Goal: Task Accomplishment & Management: Use online tool/utility

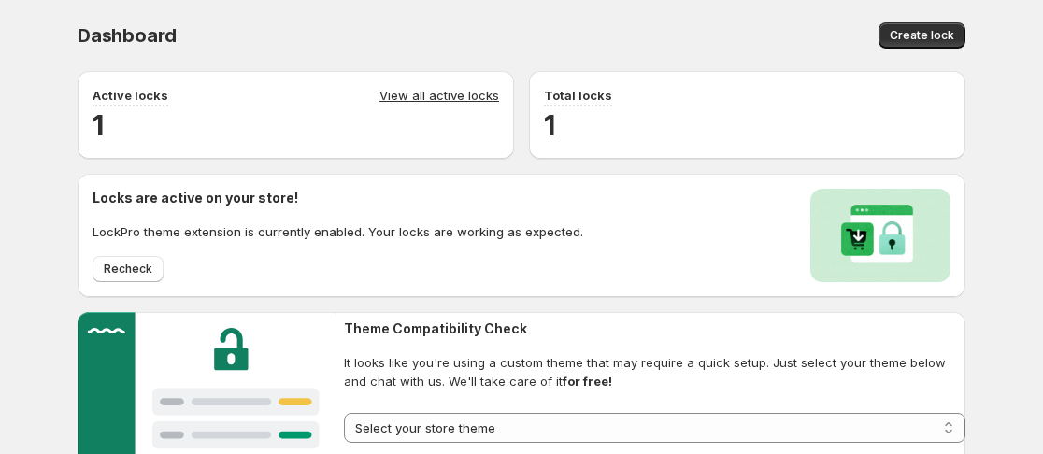
click at [453, 96] on link "View all active locks" at bounding box center [439, 96] width 120 height 21
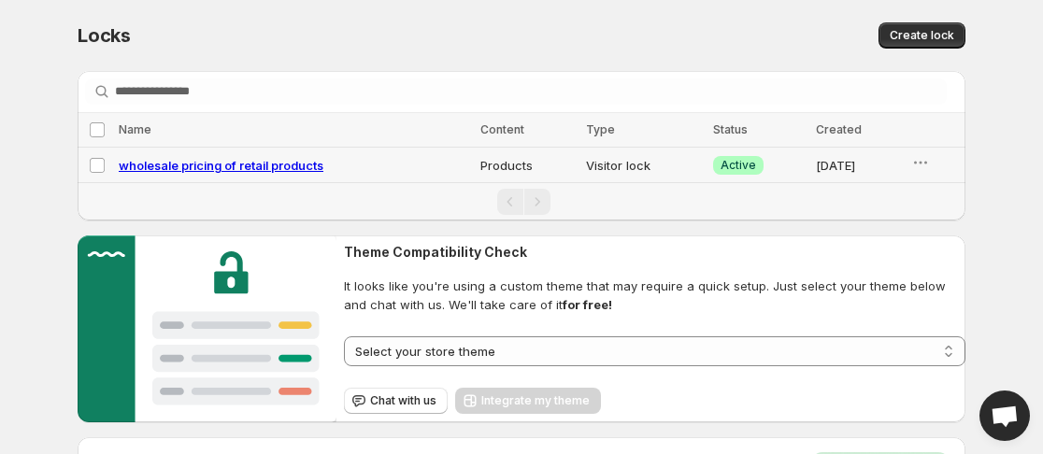
click at [303, 171] on span "wholesale pricing of retail products" at bounding box center [221, 165] width 205 height 15
select select "********"
select select "******"
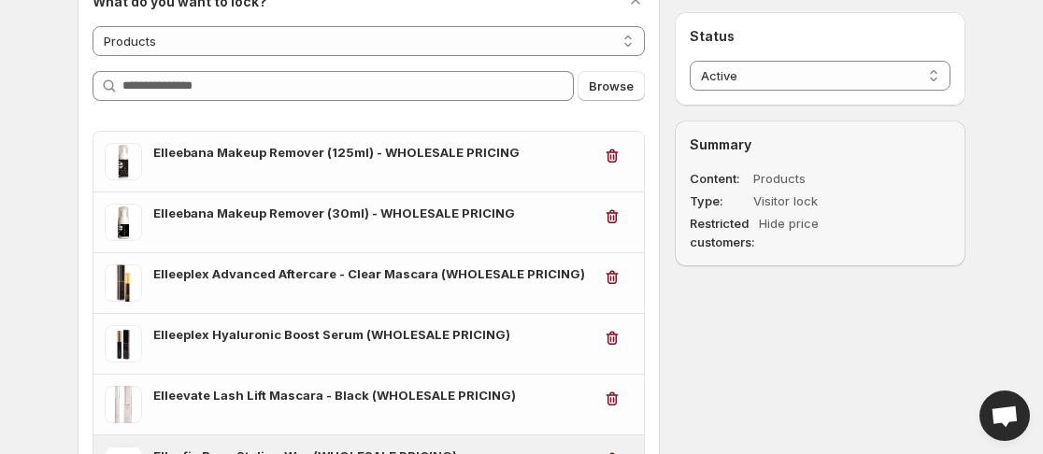
scroll to position [187, 0]
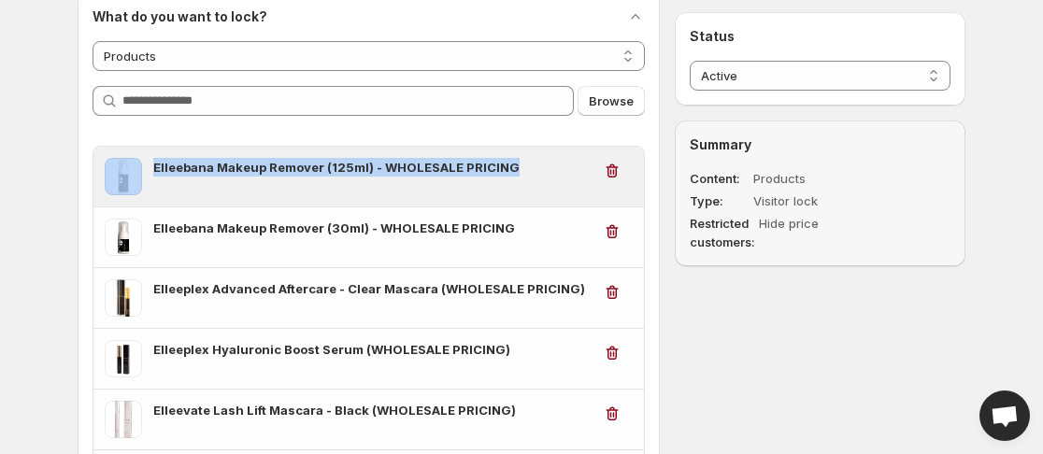
drag, startPoint x: 142, startPoint y: 165, endPoint x: 508, endPoint y: 177, distance: 366.5
click at [508, 177] on div "Elleebana Makeup Remover (125ml) - WHOLESALE PRICING" at bounding box center [348, 176] width 487 height 37
copy div "Elleebana Makeup Remover (125ml) - WHOLESALE PRICING"
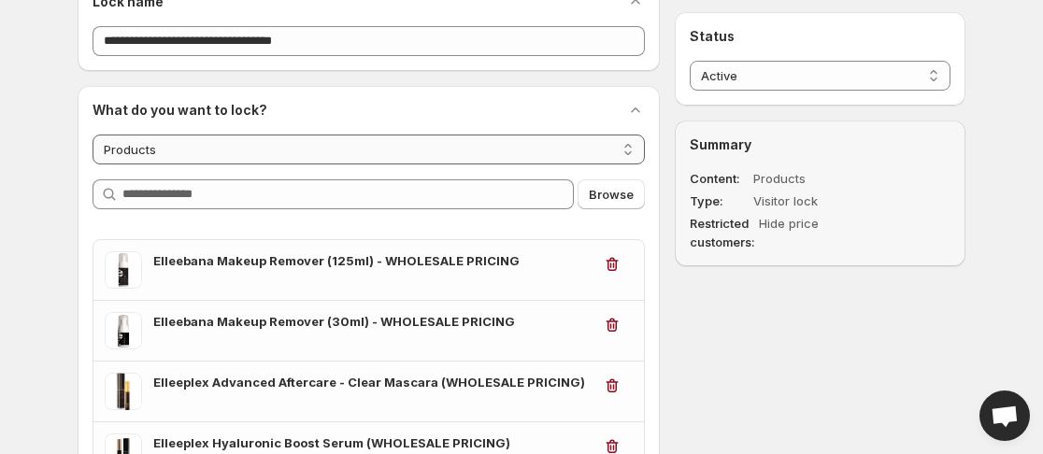
scroll to position [0, 0]
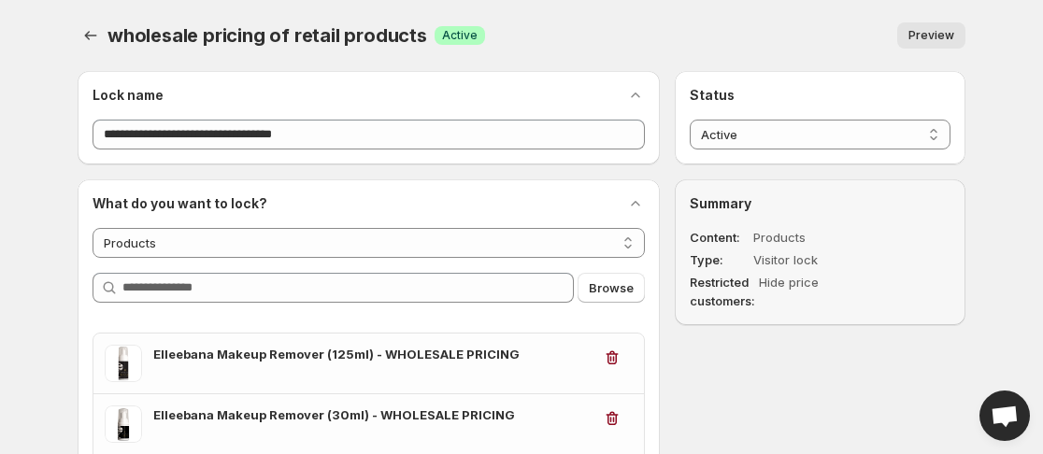
click at [910, 44] on button "Preview" at bounding box center [931, 35] width 68 height 26
click at [928, 38] on span "Preview" at bounding box center [931, 35] width 46 height 15
click at [914, 26] on button "Preview" at bounding box center [931, 35] width 68 height 26
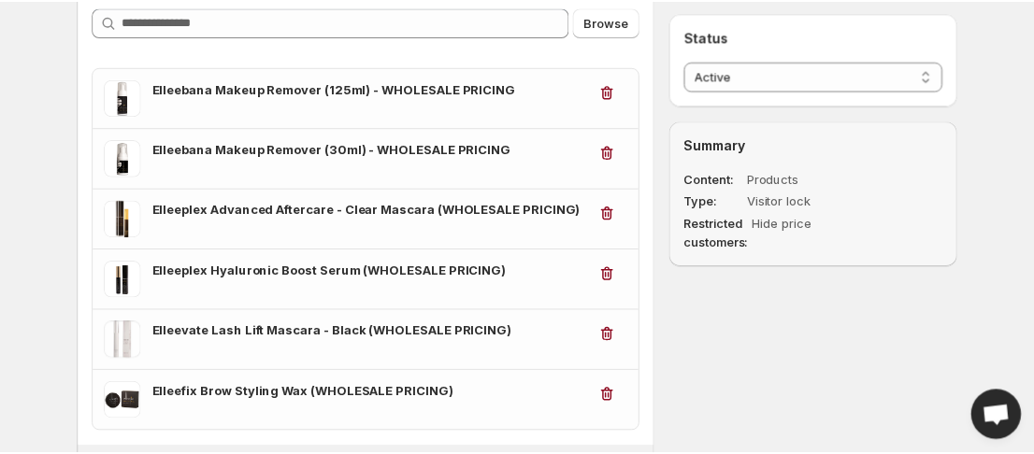
scroll to position [280, 0]
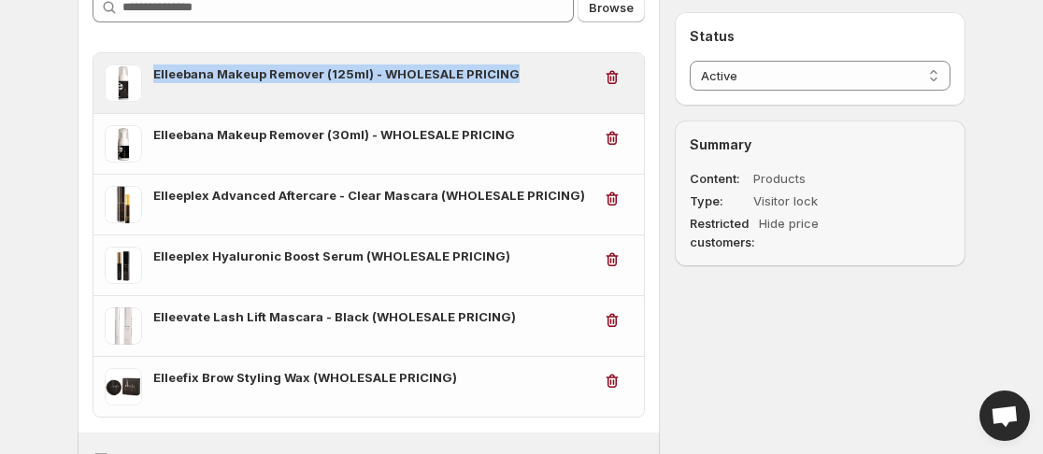
drag, startPoint x: 509, startPoint y: 71, endPoint x: 156, endPoint y: 71, distance: 353.3
click at [156, 71] on h3 "Elleebana Makeup Remover (125ml) - WHOLESALE PRICING" at bounding box center [372, 73] width 438 height 19
copy h3 "Elleebana Makeup Remover (125ml) - WHOLESALE PRICING"
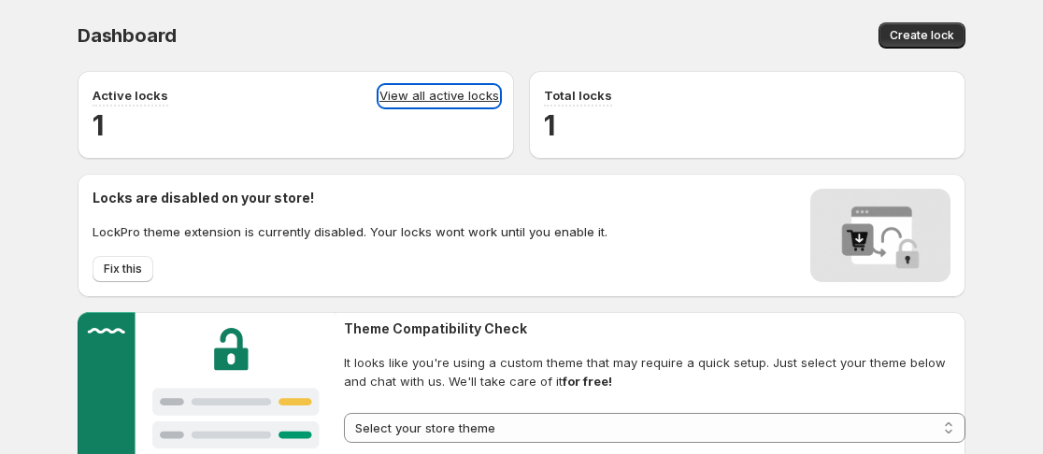
click at [449, 96] on link "View all active locks" at bounding box center [439, 96] width 120 height 21
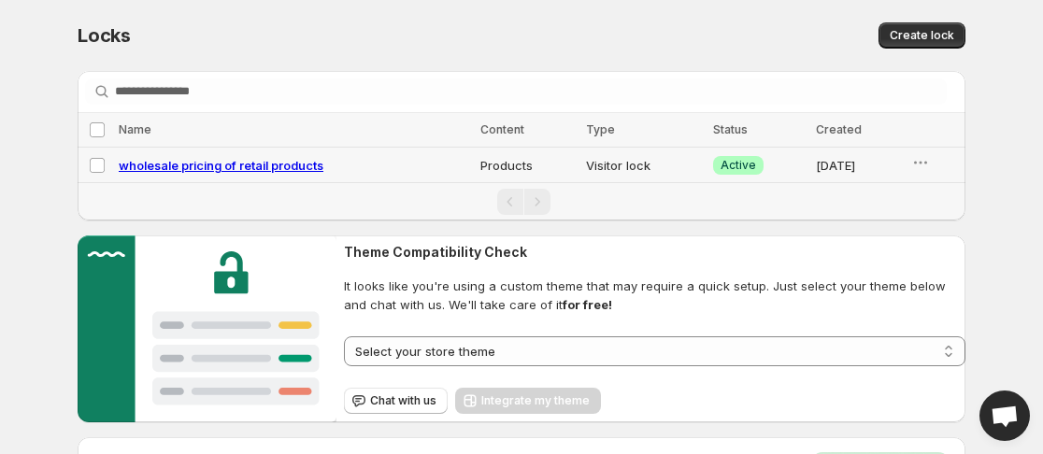
click at [296, 166] on span "wholesale pricing of retail products" at bounding box center [221, 165] width 205 height 15
select select "********"
select select "******"
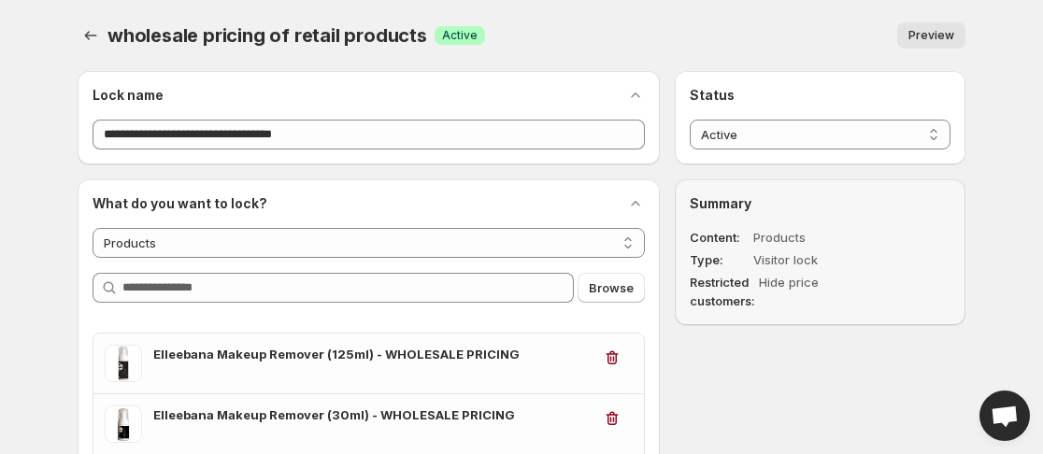
click at [940, 30] on span "Preview" at bounding box center [931, 35] width 46 height 15
